Goal: Find specific page/section: Find specific page/section

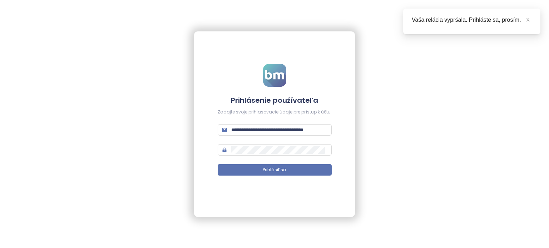
click at [246, 168] on button "Prihlásiť sa" at bounding box center [275, 169] width 114 height 11
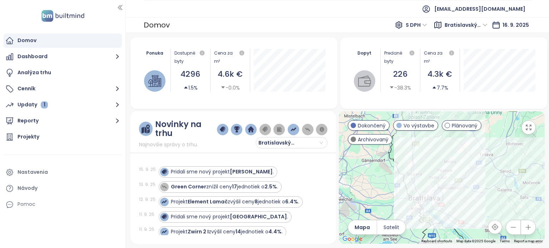
click at [62, 43] on div "Domov" at bounding box center [63, 41] width 118 height 14
click at [34, 136] on div "Projekty" at bounding box center [29, 137] width 22 height 9
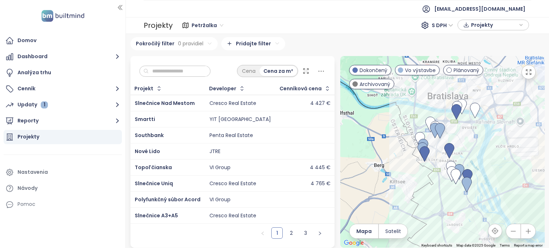
scroll to position [4, 0]
click at [169, 66] on input "text" at bounding box center [178, 71] width 58 height 11
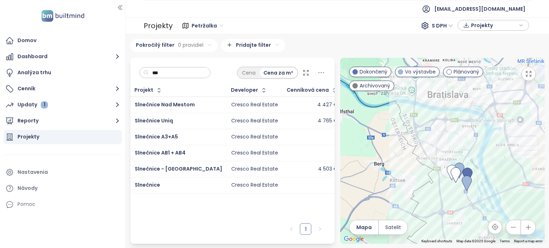
scroll to position [0, 0]
type input "*"
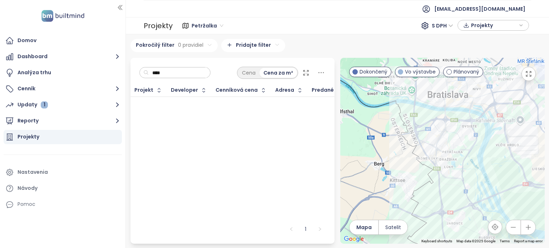
type input "****"
click at [85, 137] on div "Projekty" at bounding box center [63, 137] width 118 height 14
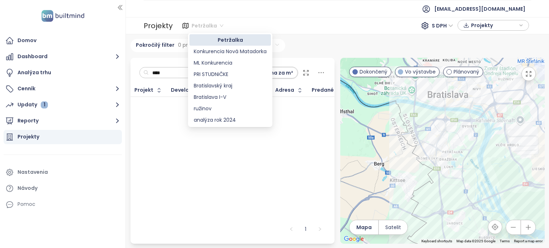
click at [198, 27] on span "Petržalka" at bounding box center [207, 25] width 32 height 11
click at [202, 86] on div "Bratislavský kraj" at bounding box center [230, 86] width 73 height 8
